Goal: Connect with others: Participate in discussion

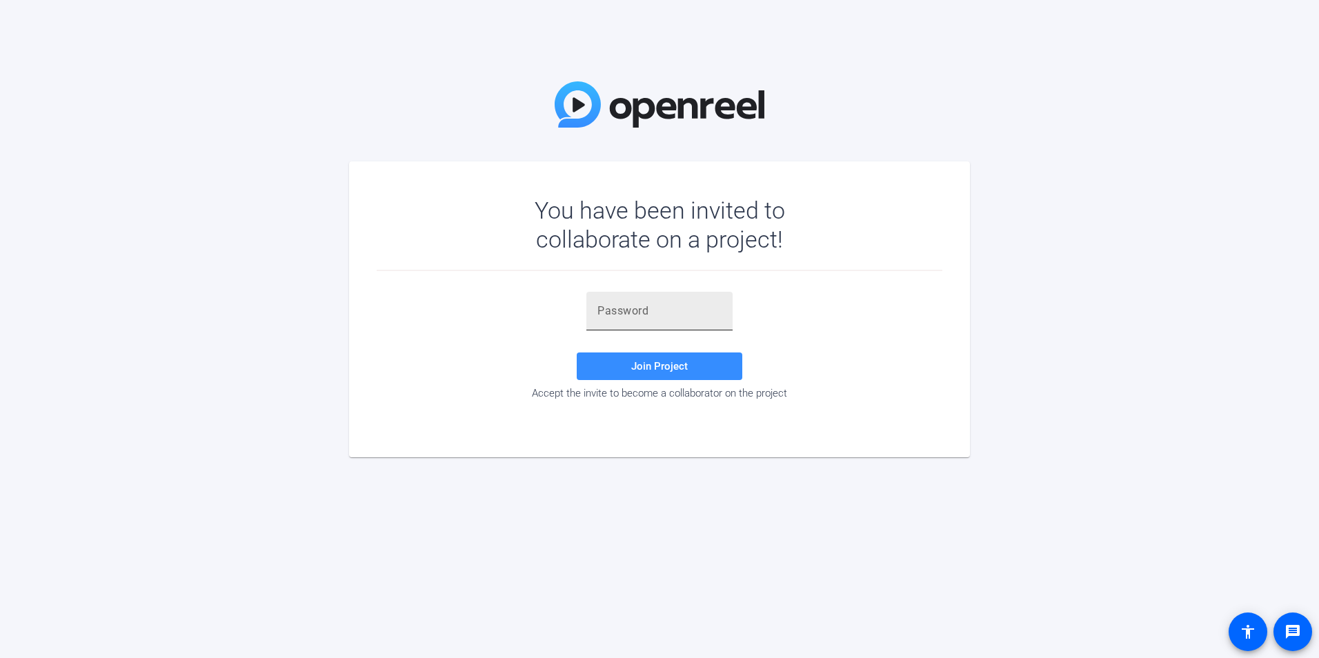
click at [640, 310] on input "text" at bounding box center [659, 311] width 124 height 17
paste input "FC-{26"
click at [671, 361] on span "Join Project" at bounding box center [659, 366] width 57 height 12
click at [657, 309] on input "FC-{26" at bounding box center [659, 311] width 124 height 17
type input "FC-{26"
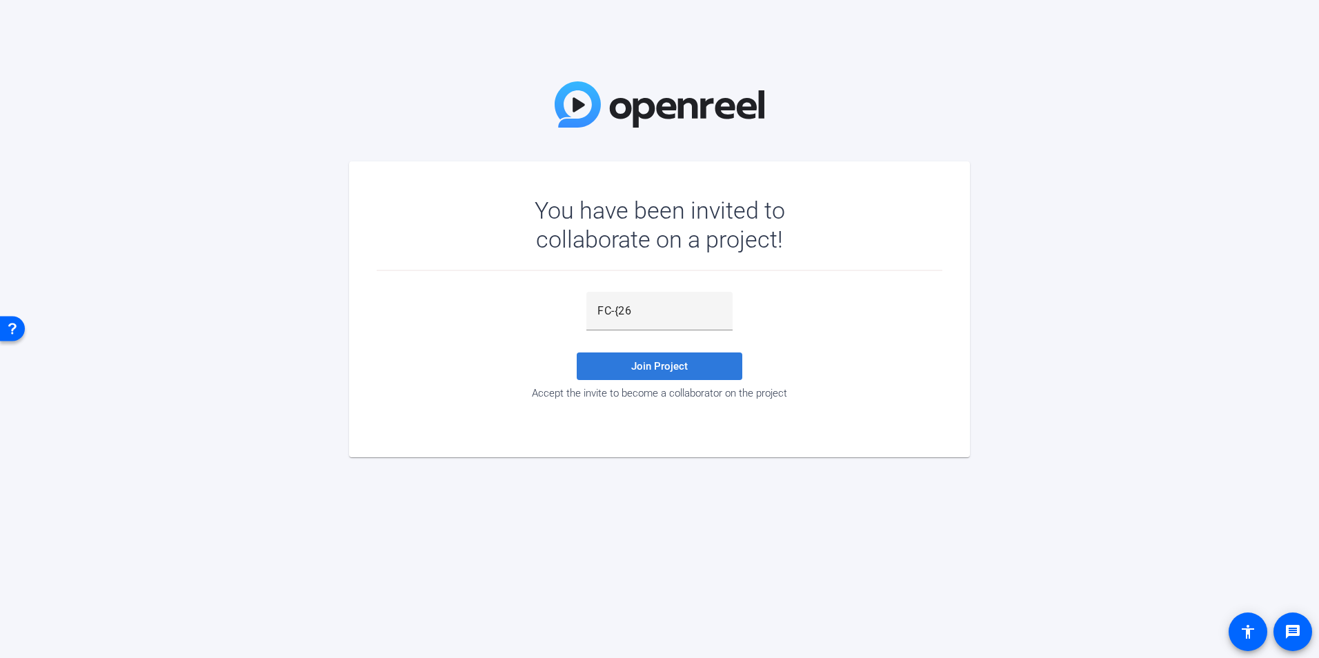
click at [675, 374] on span at bounding box center [660, 366] width 166 height 33
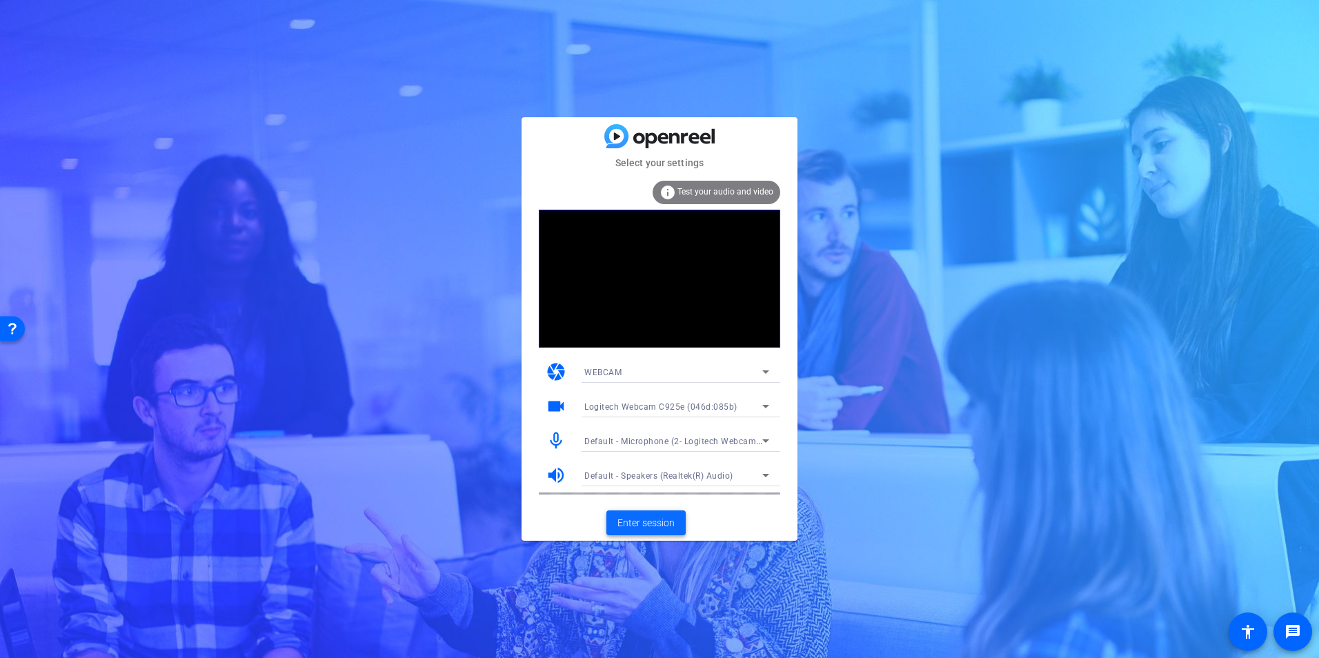
click at [637, 516] on span "Enter session" at bounding box center [645, 523] width 57 height 14
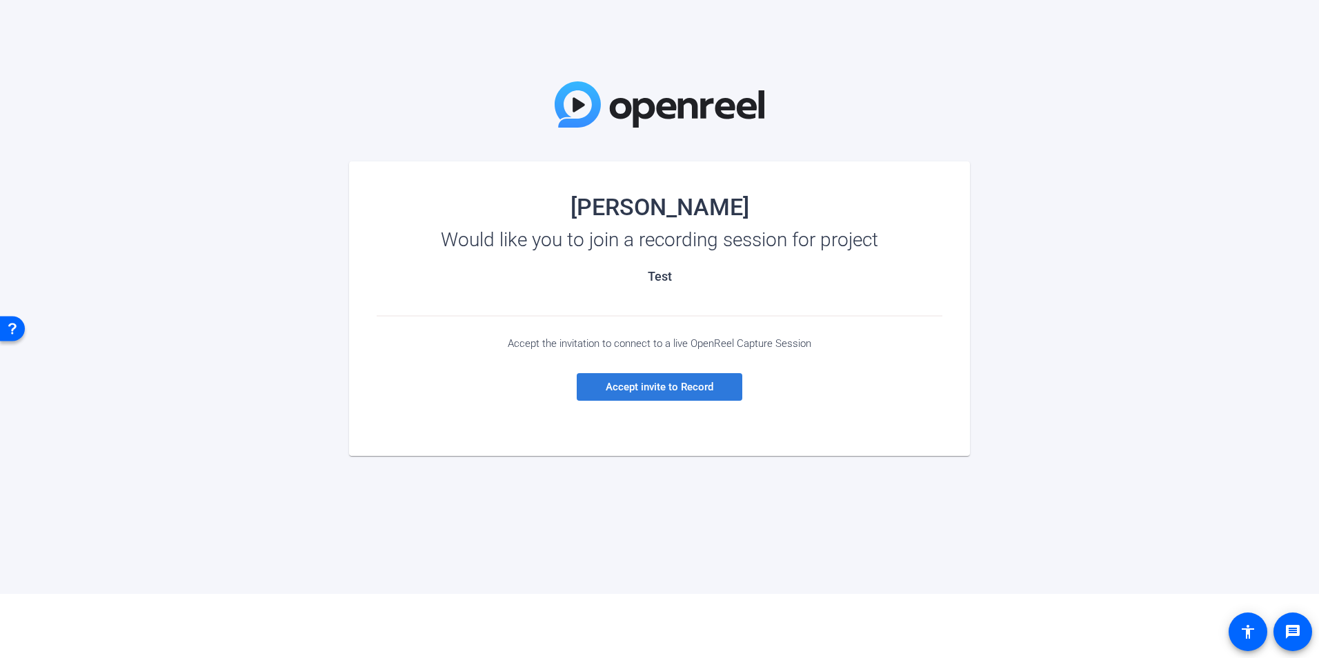
click at [627, 393] on span at bounding box center [660, 386] width 166 height 33
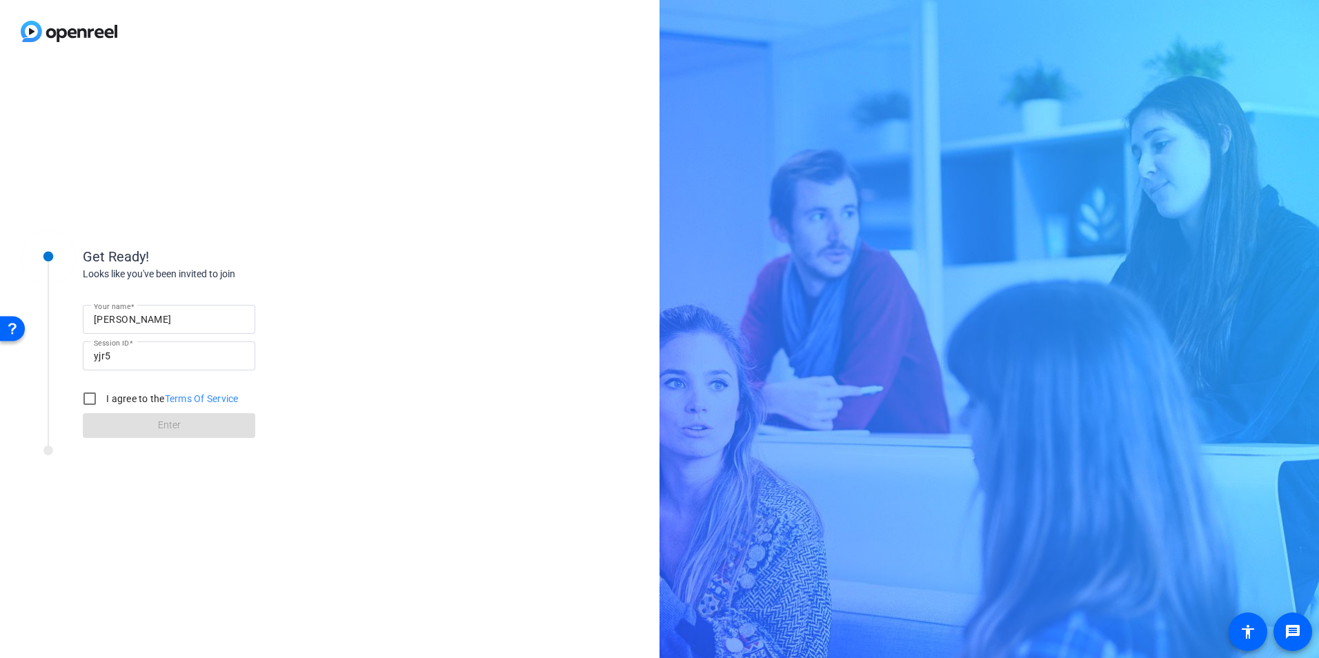
click at [148, 389] on div "I agree to the Terms Of Service" at bounding box center [157, 399] width 163 height 28
click at [122, 401] on label "I agree to the Terms Of Service" at bounding box center [170, 399] width 135 height 14
click at [103, 401] on input "I agree to the Terms Of Service" at bounding box center [90, 399] width 28 height 28
checkbox input "true"
click at [146, 446] on div at bounding box center [186, 453] width 345 height 17
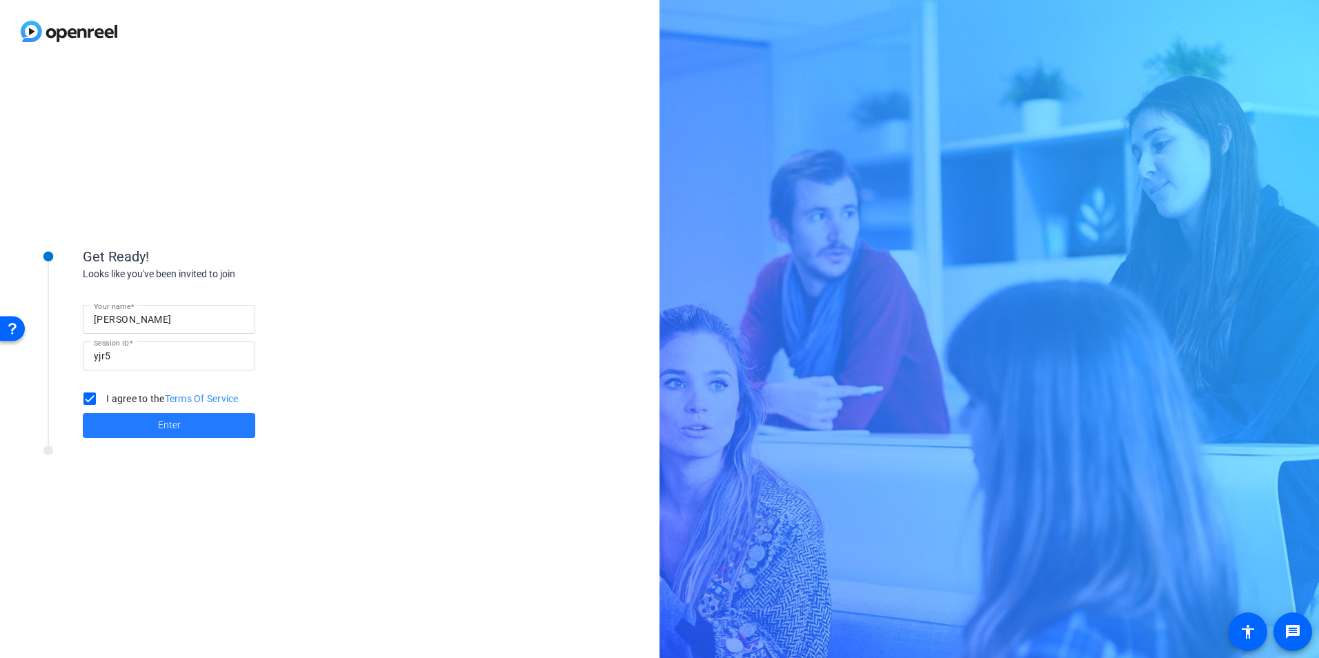
click at [154, 426] on span at bounding box center [169, 425] width 172 height 33
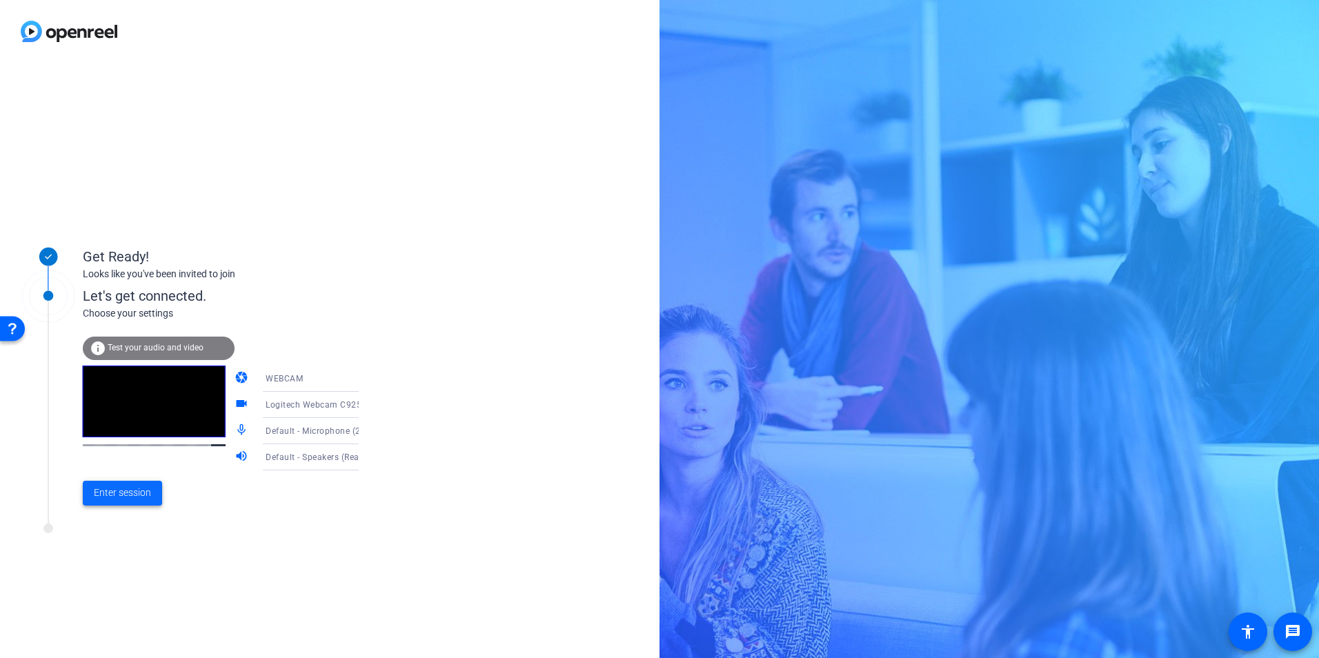
click at [144, 488] on span "Enter session" at bounding box center [122, 492] width 57 height 14
